Goal: Find specific page/section: Find specific page/section

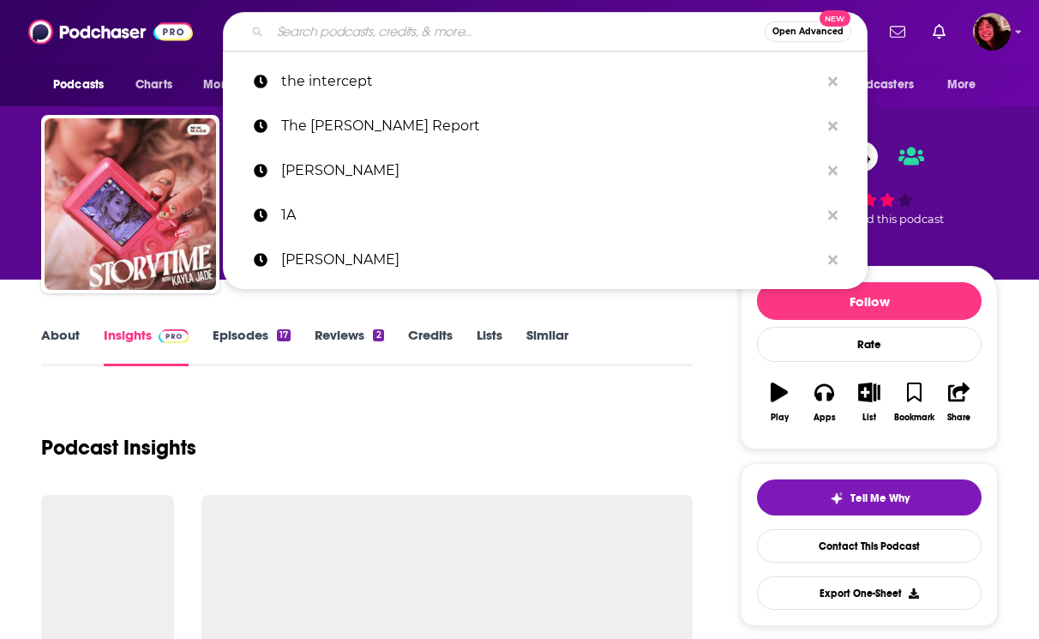
click at [604, 31] on input "Search podcasts, credits, & more..." at bounding box center [517, 31] width 495 height 27
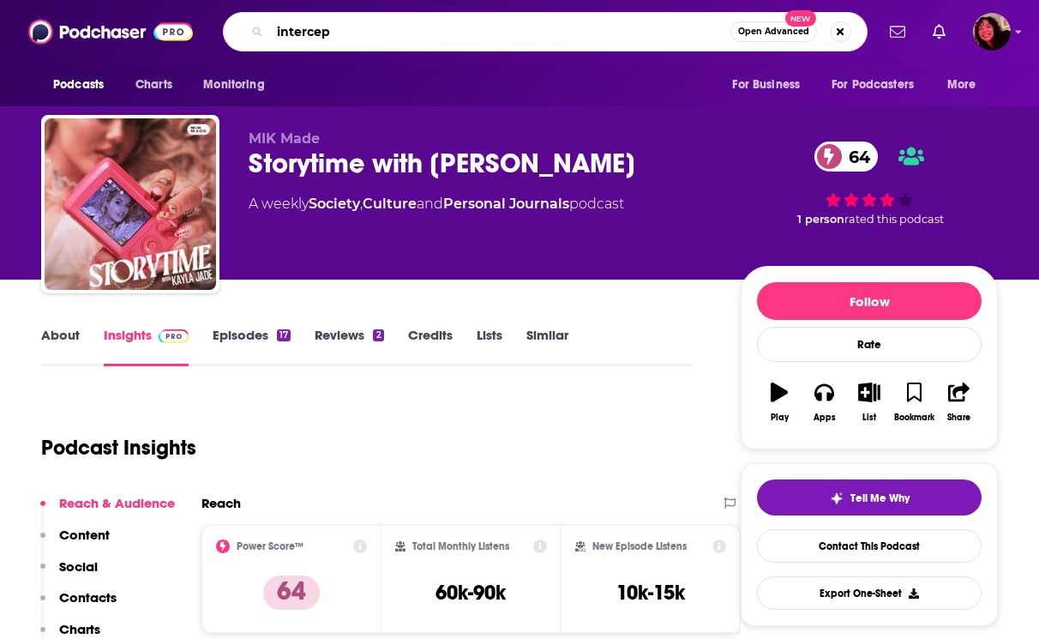
type input "intercept"
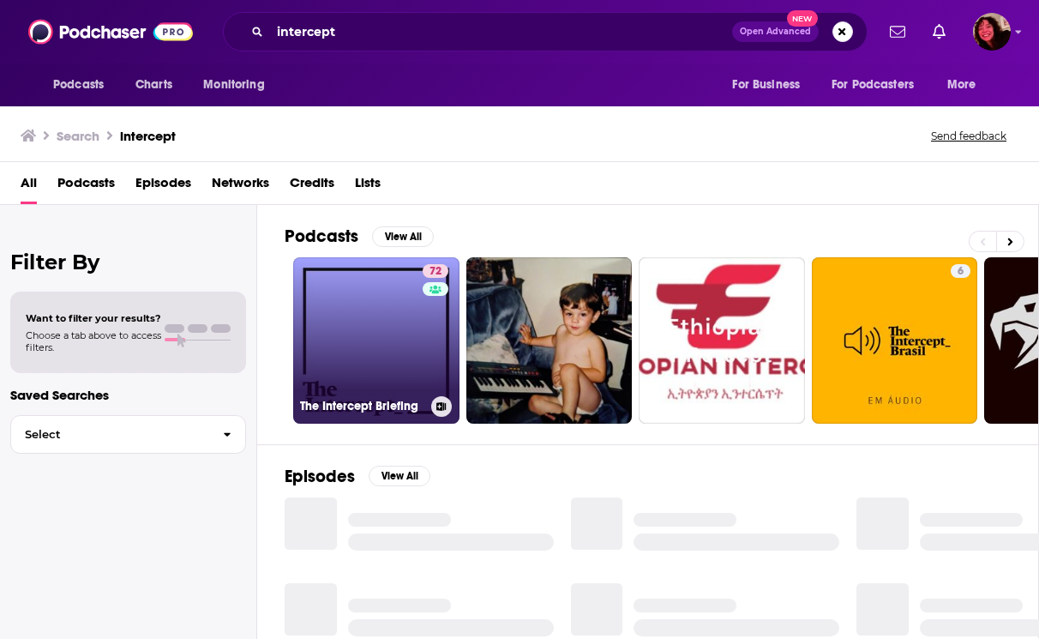
click at [377, 342] on link "72 The Intercept Briefing" at bounding box center [376, 340] width 166 height 166
